Goal: Task Accomplishment & Management: Manage account settings

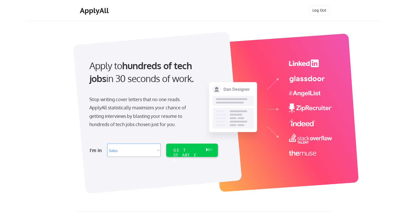
select select ""sales0""
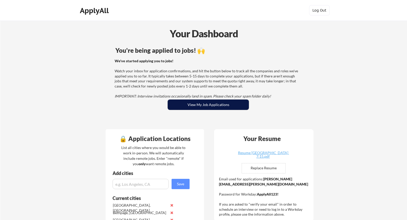
click at [217, 103] on button "View My Job Applications" at bounding box center [208, 105] width 81 height 10
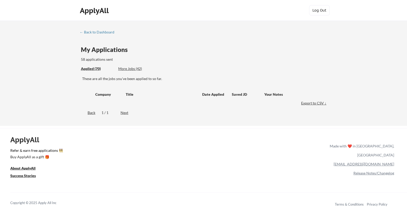
click at [123, 112] on div "Next" at bounding box center [128, 112] width 14 height 5
click at [126, 67] on div "More Jobs (42)" at bounding box center [137, 68] width 38 height 5
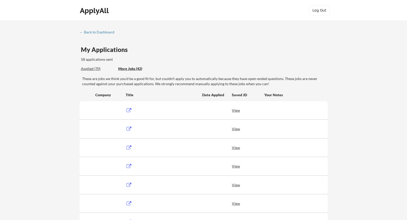
drag, startPoint x: 95, startPoint y: 66, endPoint x: 96, endPoint y: 70, distance: 4.6
click at [95, 66] on div "Applied (70) More Jobs (42)" at bounding box center [118, 69] width 75 height 11
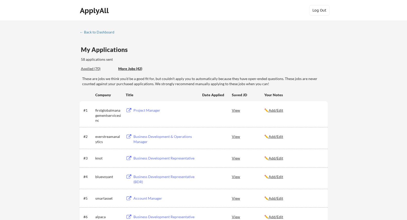
click at [97, 70] on div "Applied (70)" at bounding box center [98, 68] width 34 height 5
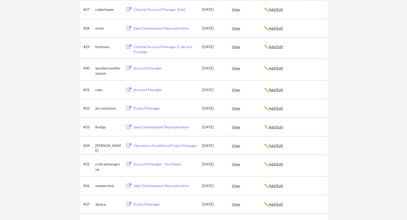
scroll to position [609, 0]
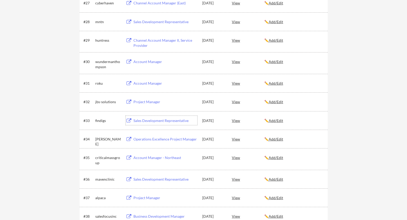
click at [170, 120] on div "Sales Development Representative" at bounding box center [166, 120] width 64 height 5
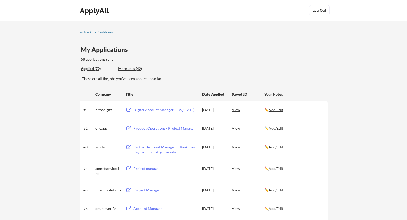
scroll to position [0, 0]
